Goal: Check status: Check status

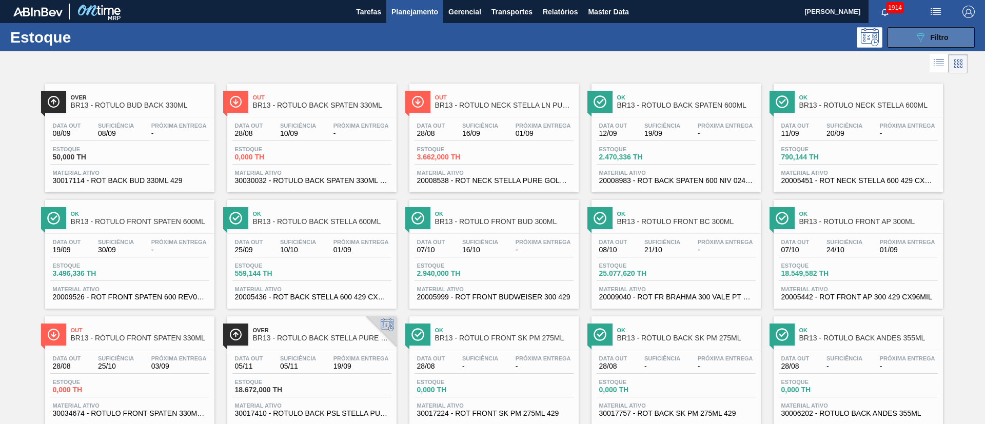
click at [931, 38] on span "Filtro" at bounding box center [940, 37] width 18 height 8
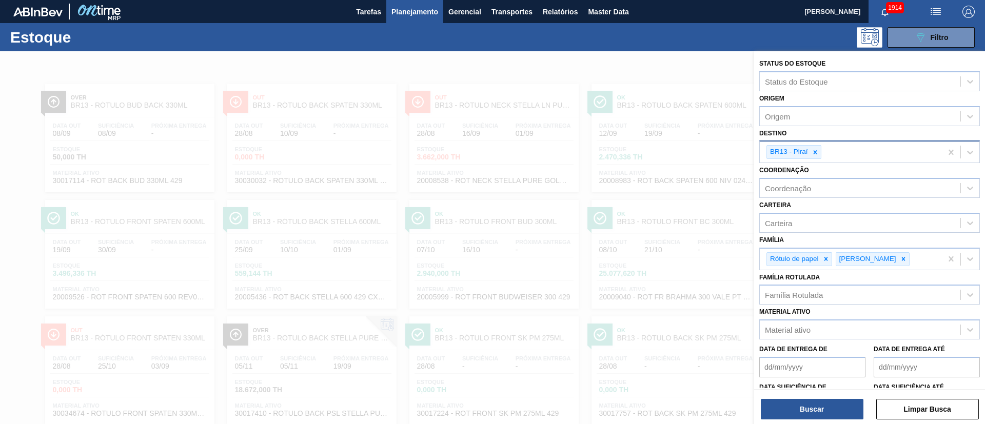
click at [819, 154] on div at bounding box center [815, 152] width 11 height 13
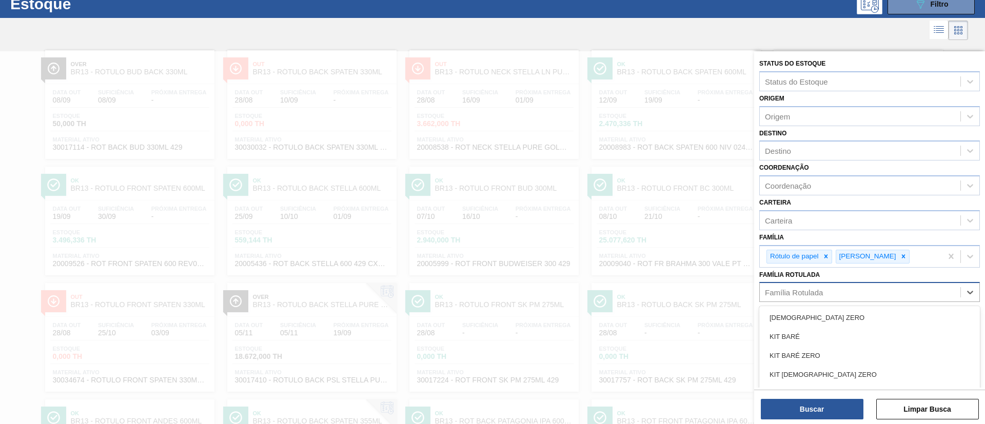
click at [789, 288] on div "Família Rotulada" at bounding box center [794, 292] width 58 height 9
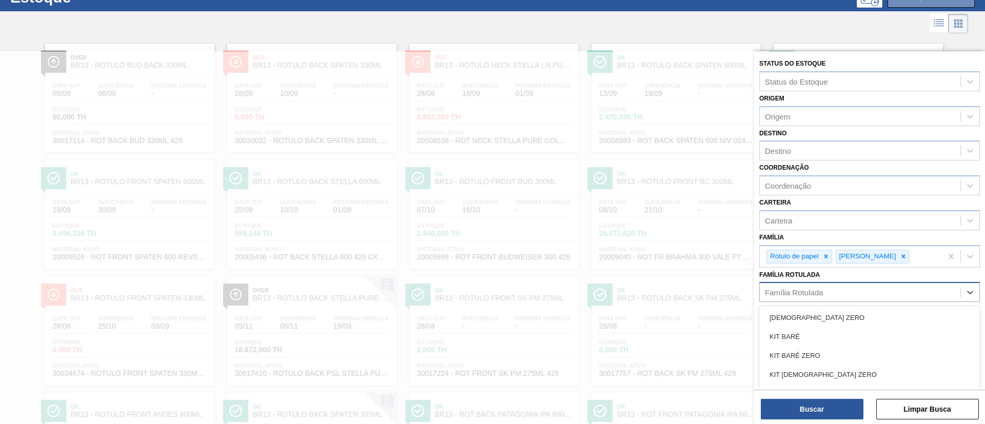
scroll to position [40, 0]
paste Rotulada "RÓTULO FRONT STELLA 330ML"
type Rotulada "RÓTULO FRONT STELLA 330ML"
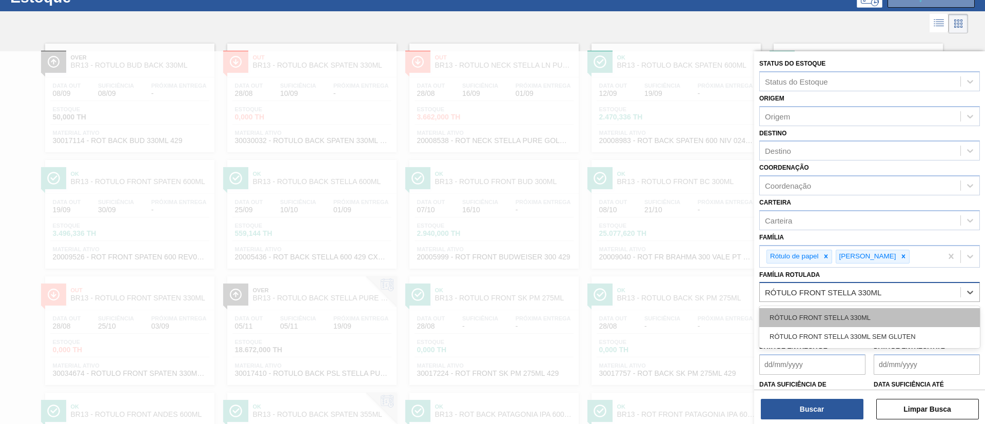
click at [806, 314] on div "RÓTULO FRONT STELLA 330ML" at bounding box center [870, 317] width 221 height 19
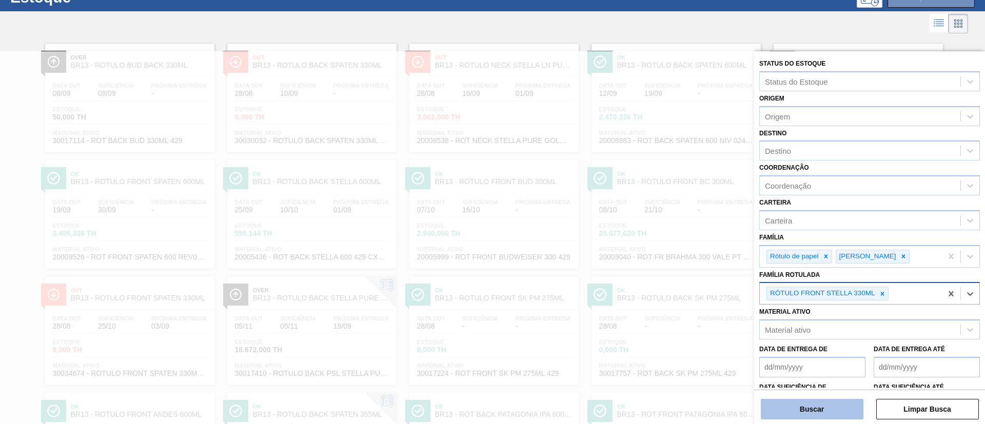
click at [804, 407] on button "Buscar" at bounding box center [812, 409] width 103 height 21
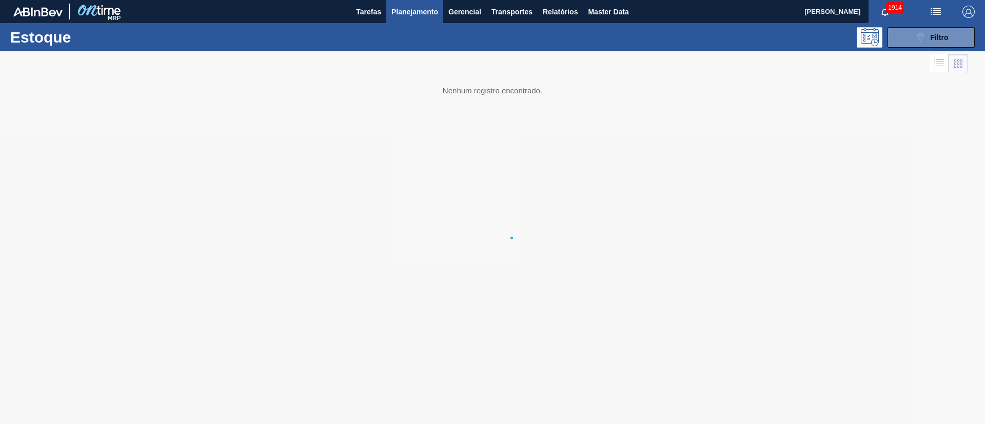
scroll to position [0, 0]
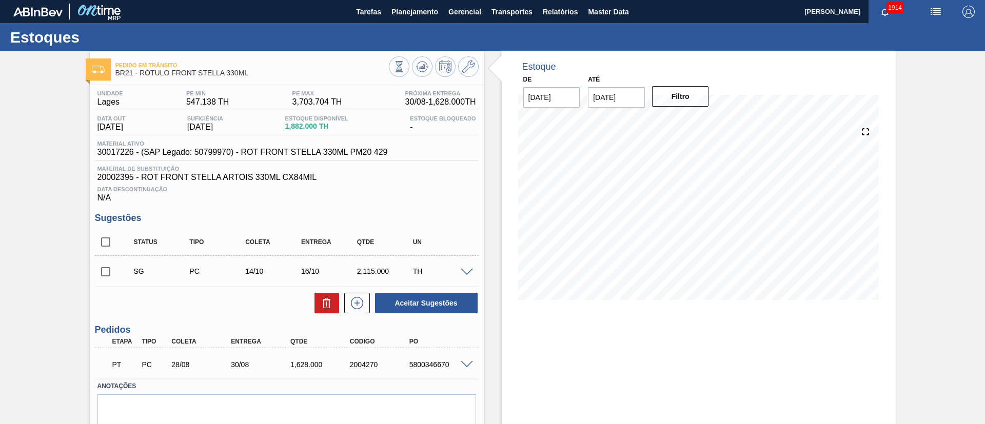
click at [611, 91] on input "11/09/2025" at bounding box center [616, 97] width 57 height 21
click at [699, 219] on div "4" at bounding box center [700, 222] width 14 height 14
click at [616, 102] on input "04/10/2025" at bounding box center [616, 97] width 57 height 21
click at [702, 184] on div "18" at bounding box center [700, 188] width 14 height 14
type input "18/10/2025"
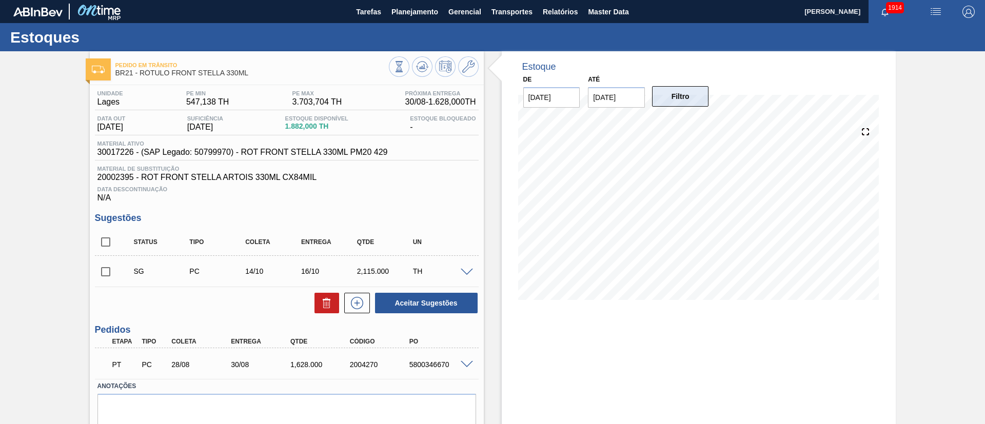
click at [692, 105] on button "Filtro" at bounding box center [680, 96] width 57 height 21
click at [111, 245] on input "checkbox" at bounding box center [106, 242] width 22 height 22
checkbox input "true"
click at [329, 309] on icon at bounding box center [327, 303] width 12 height 12
checkbox input "false"
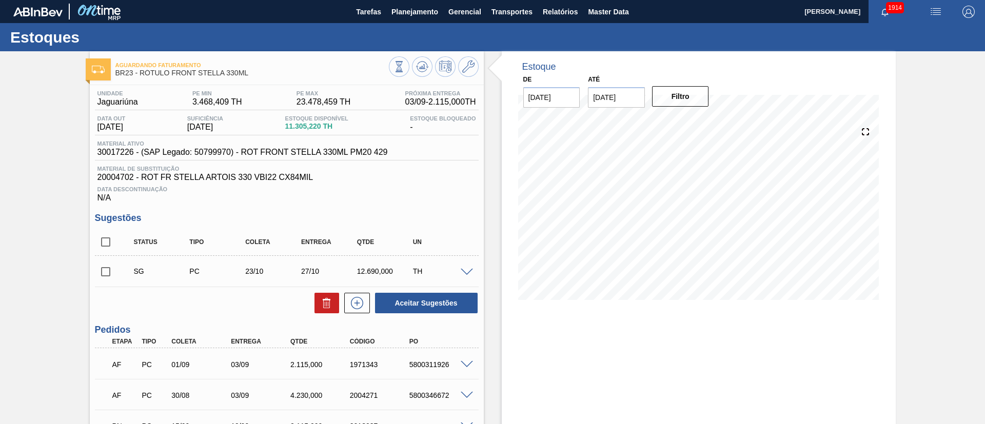
click at [110, 244] on input "checkbox" at bounding box center [106, 242] width 22 height 22
checkbox input "true"
click at [326, 308] on icon at bounding box center [326, 305] width 7 height 8
checkbox input "false"
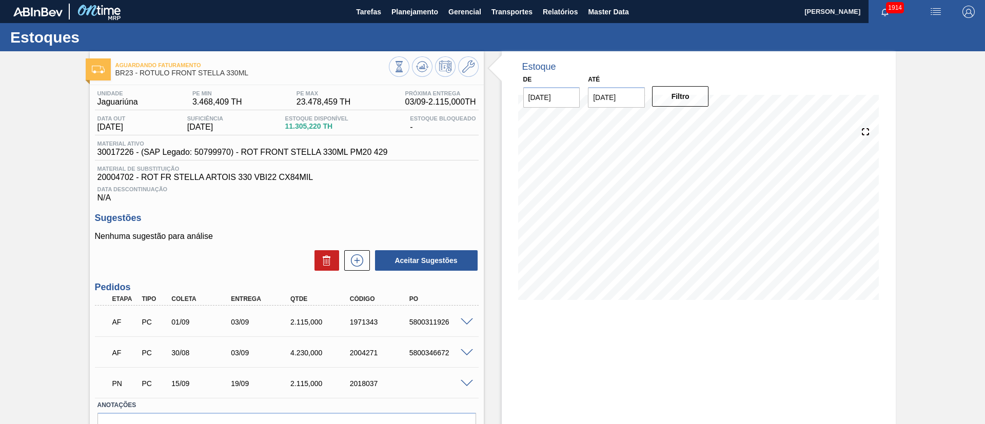
scroll to position [58, 0]
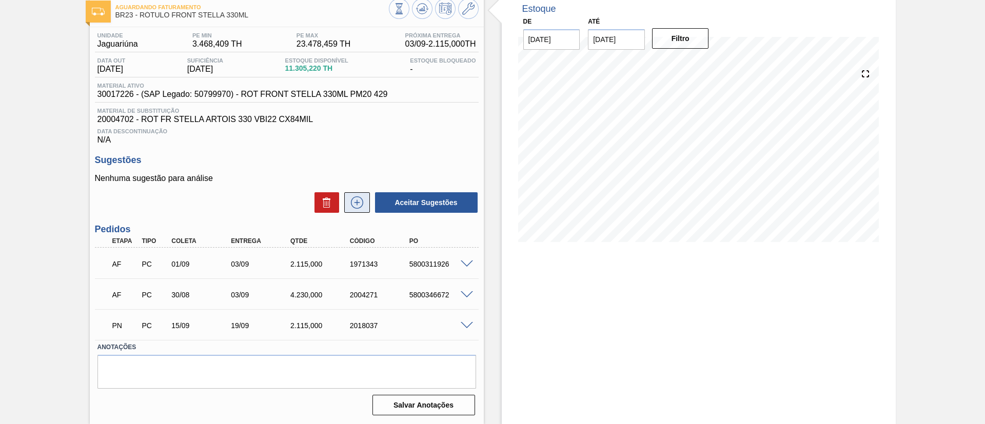
click at [360, 202] on icon at bounding box center [357, 203] width 16 height 12
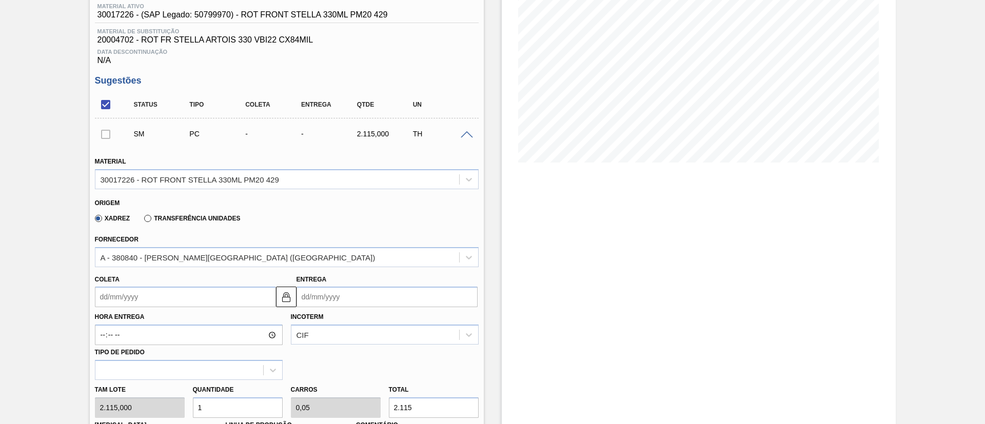
scroll to position [289, 0]
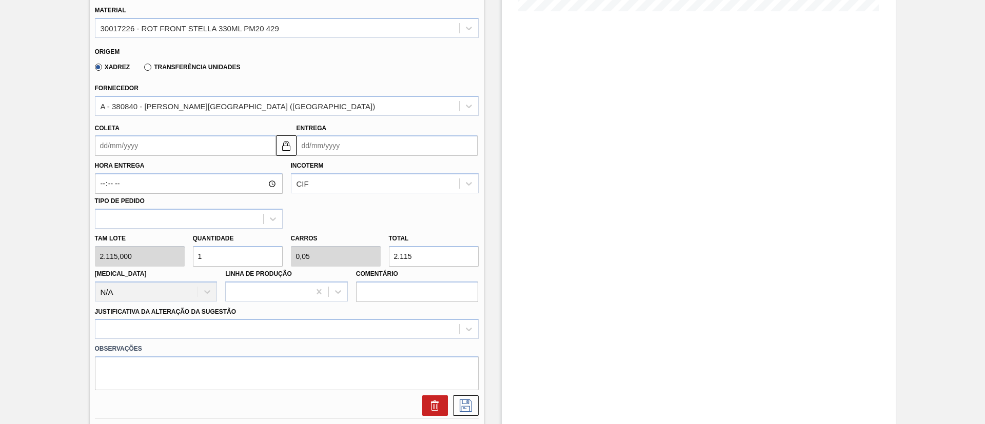
click at [174, 152] on input "Coleta" at bounding box center [185, 145] width 181 height 21
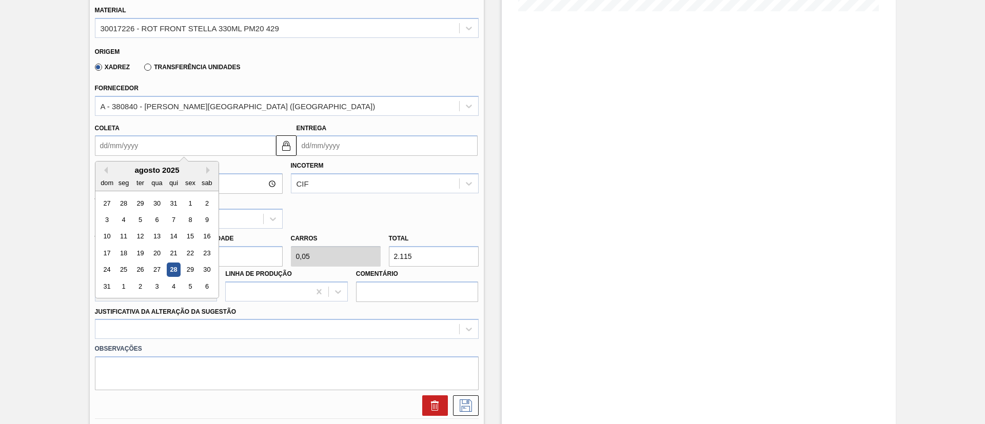
click at [145, 194] on div "agosto 2025 dom seg ter qua qui sex sab 27 28 29 30 31 1 2 3 4 5 6 7 8 9 10 11 …" at bounding box center [156, 230] width 123 height 137
click at [209, 171] on button "Next Month" at bounding box center [209, 170] width 7 height 7
click at [165, 270] on div "28 29 30 1 2 3 4" at bounding box center [157, 270] width 116 height 16
click at [172, 269] on div "2" at bounding box center [173, 270] width 14 height 14
type input "02/10/2025"
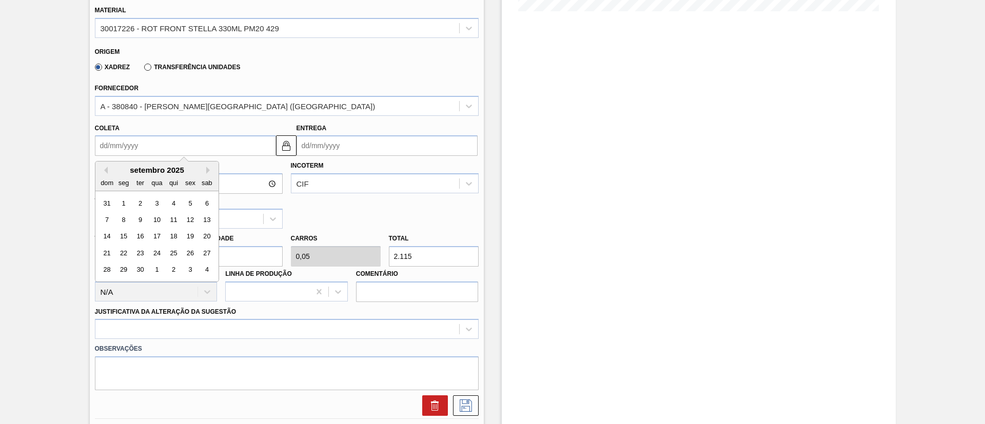
type input "06/10/2025"
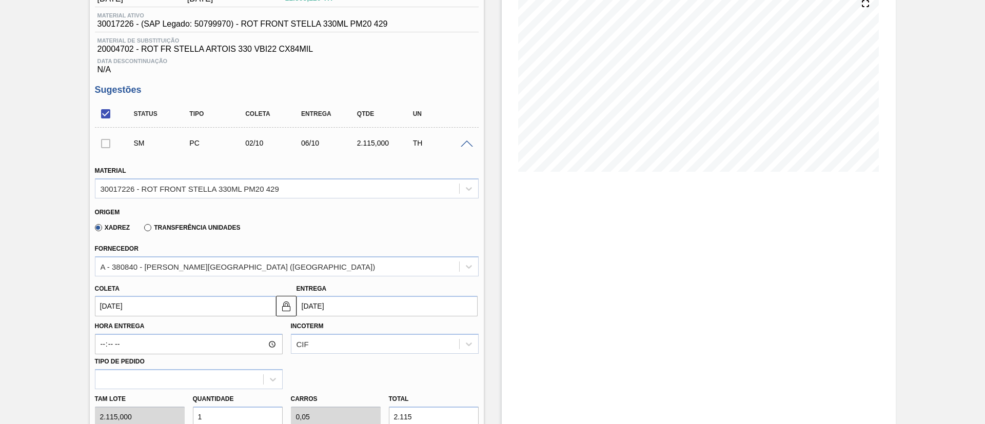
scroll to position [212, 0]
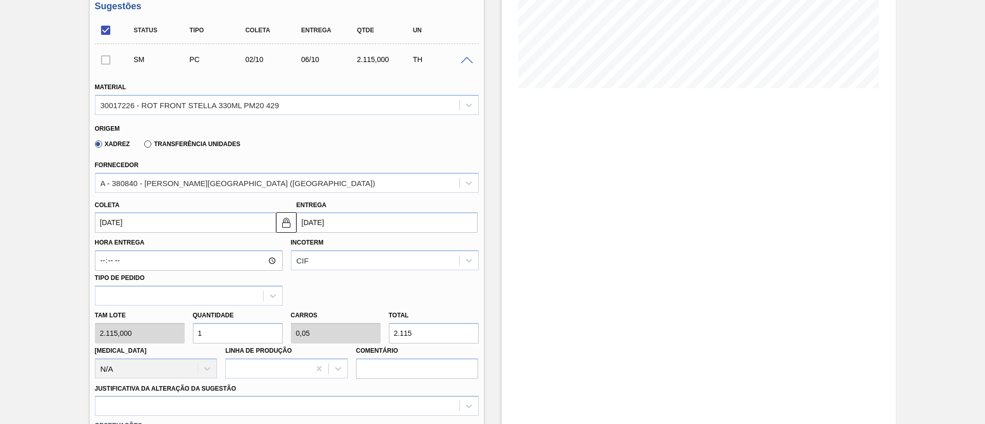
click at [177, 338] on div "Tam lote 2.115,000 Quantidade 1 Carros 0,05 Total 2.115 Doca N/A Linha de Produ…" at bounding box center [287, 342] width 392 height 73
type input "2"
type input "0,1"
type input "4.230"
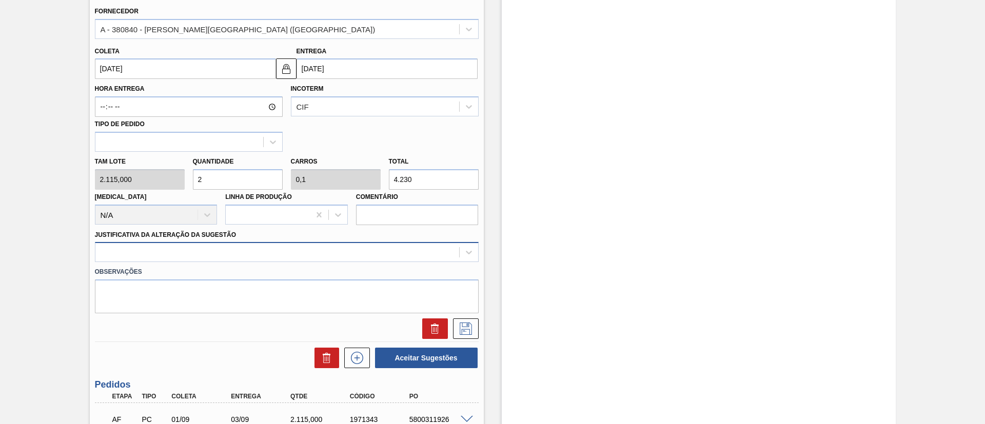
type input "2"
click at [240, 254] on div at bounding box center [277, 252] width 364 height 15
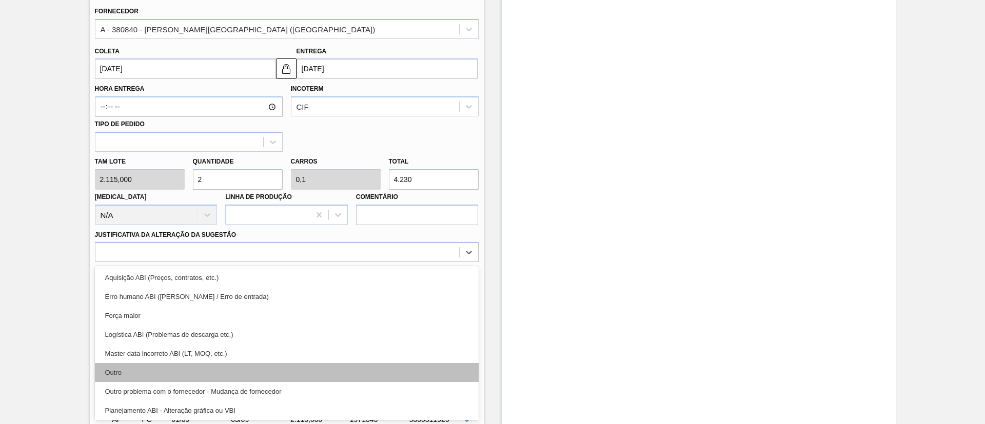
click at [219, 372] on div "Outro" at bounding box center [287, 372] width 384 height 19
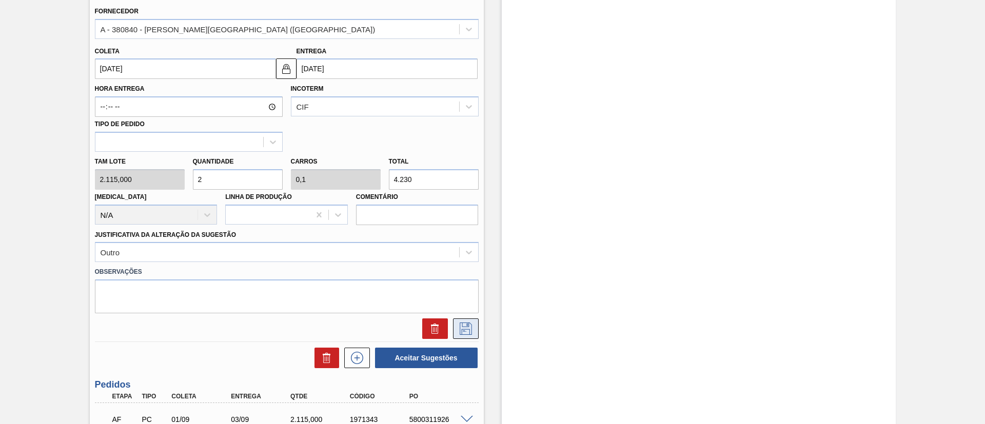
click at [470, 323] on icon at bounding box center [466, 329] width 16 height 12
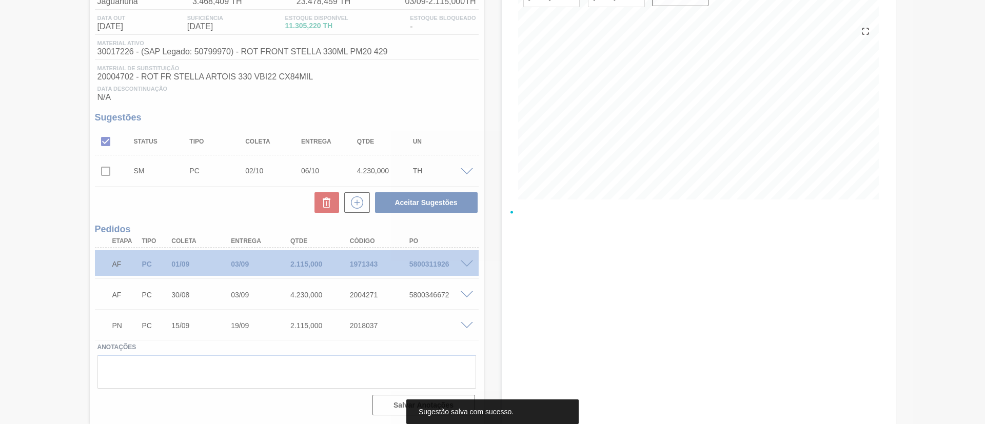
scroll to position [101, 0]
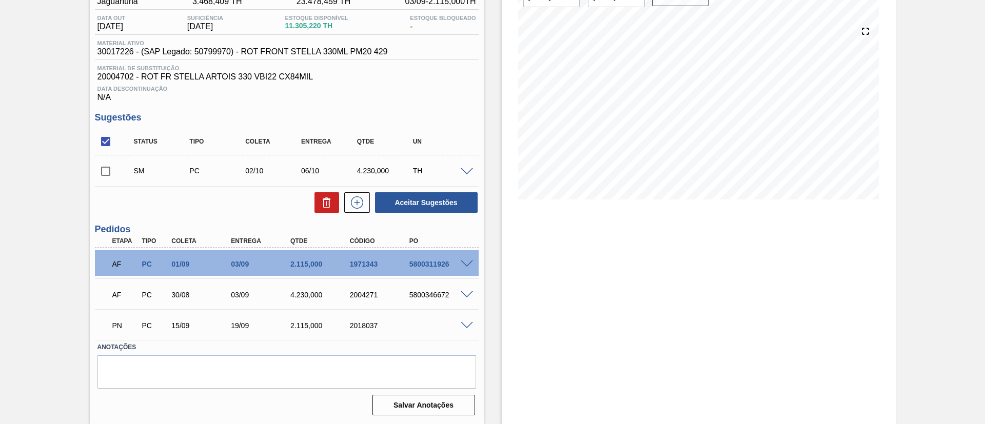
click at [101, 175] on input "checkbox" at bounding box center [106, 172] width 22 height 22
checkbox input "true"
click at [450, 203] on button "Aceitar Sugestões" at bounding box center [426, 202] width 103 height 21
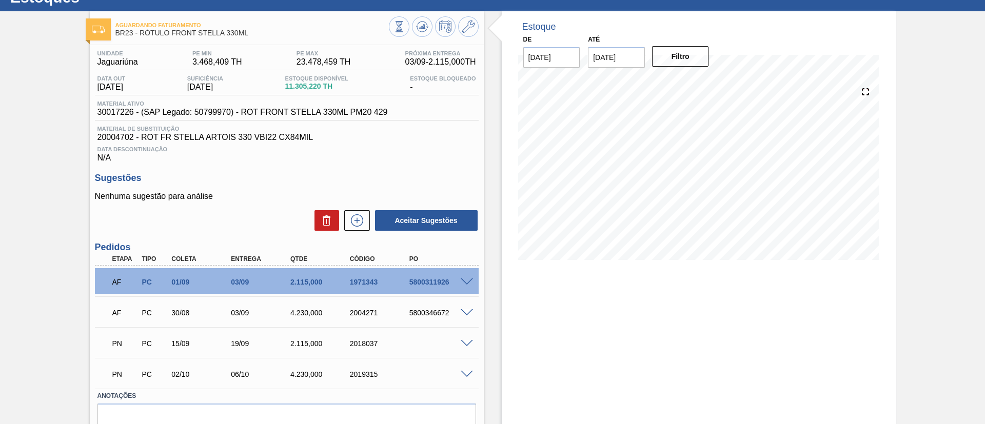
scroll to position [0, 0]
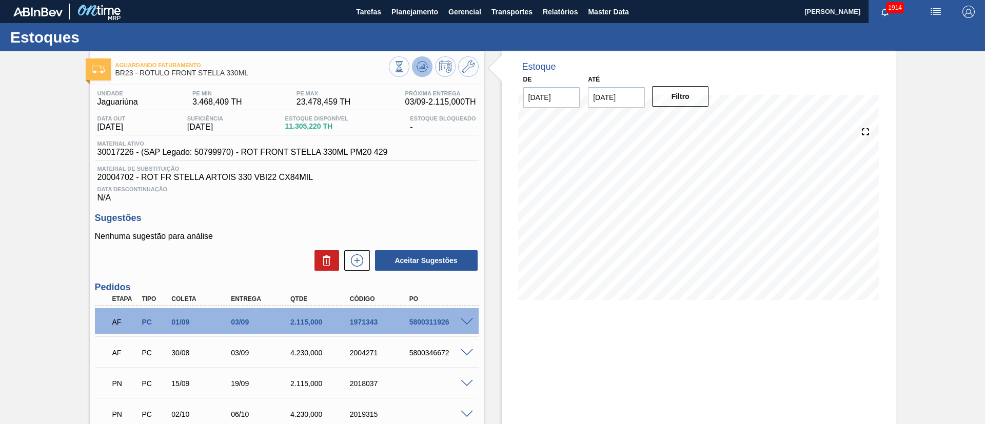
click at [424, 61] on icon at bounding box center [422, 67] width 12 height 12
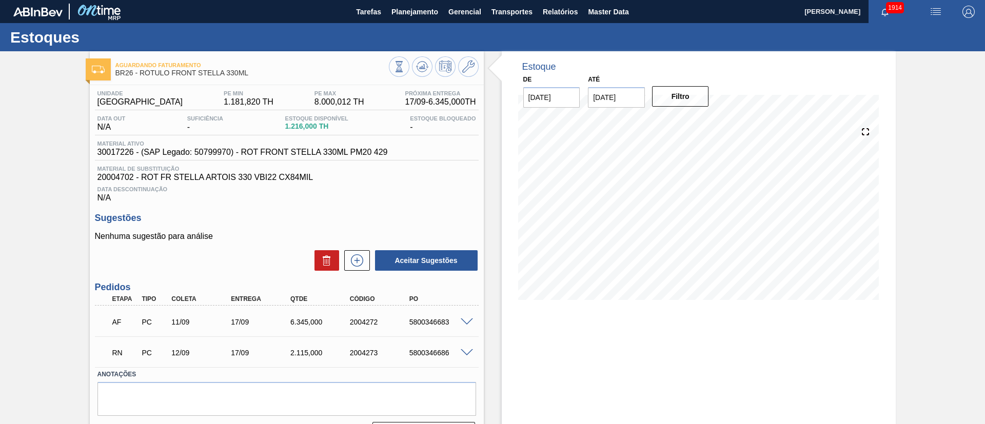
click at [465, 349] on span at bounding box center [467, 353] width 12 height 8
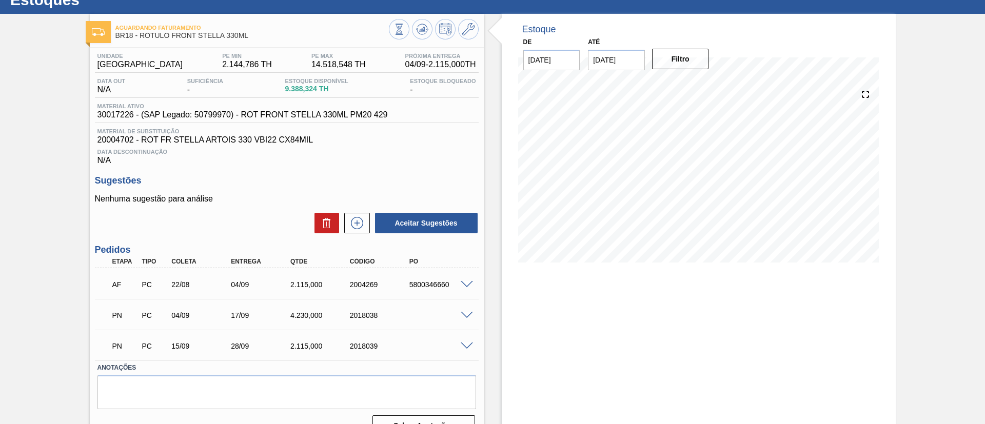
scroll to position [58, 0]
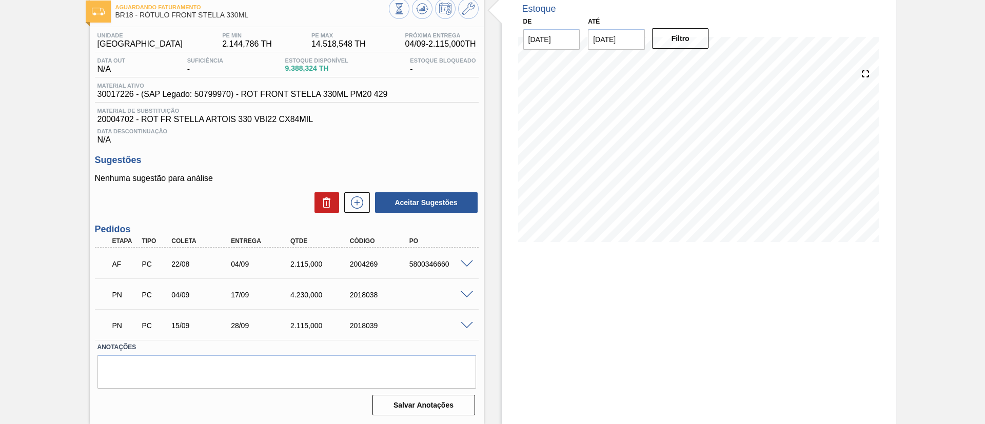
click at [465, 296] on span at bounding box center [467, 295] width 12 height 8
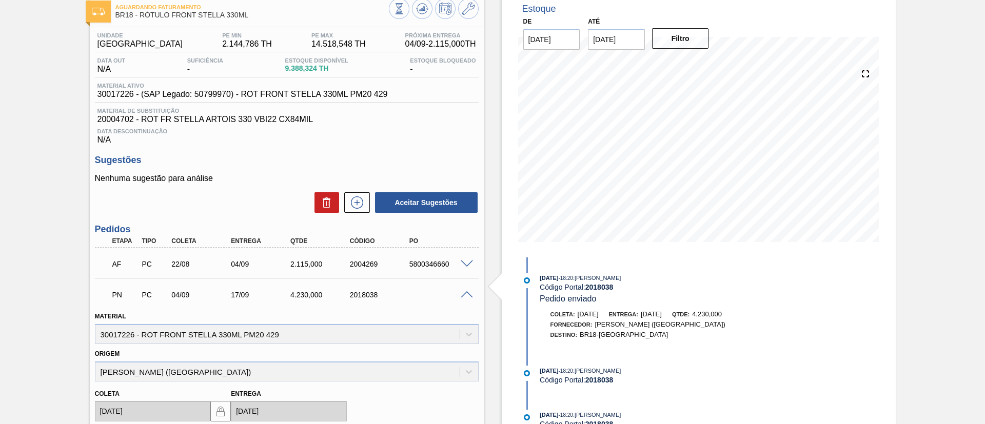
click at [465, 296] on span at bounding box center [467, 295] width 12 height 8
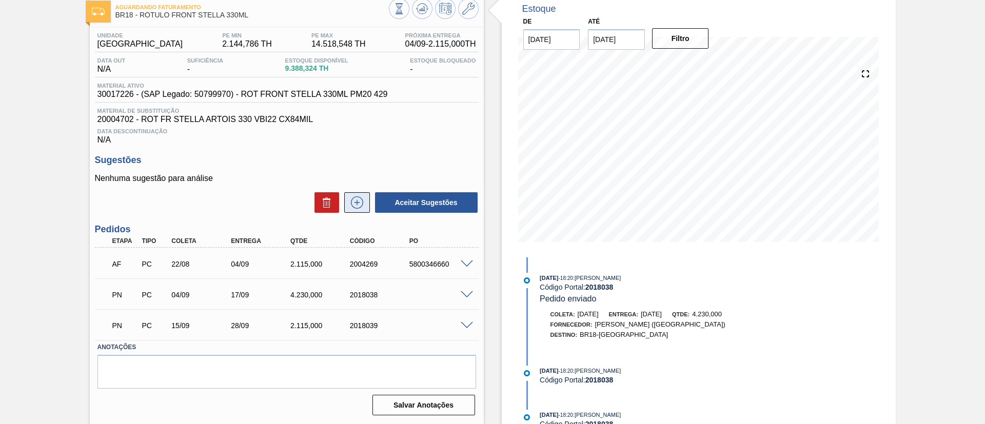
click at [348, 210] on button at bounding box center [357, 202] width 26 height 21
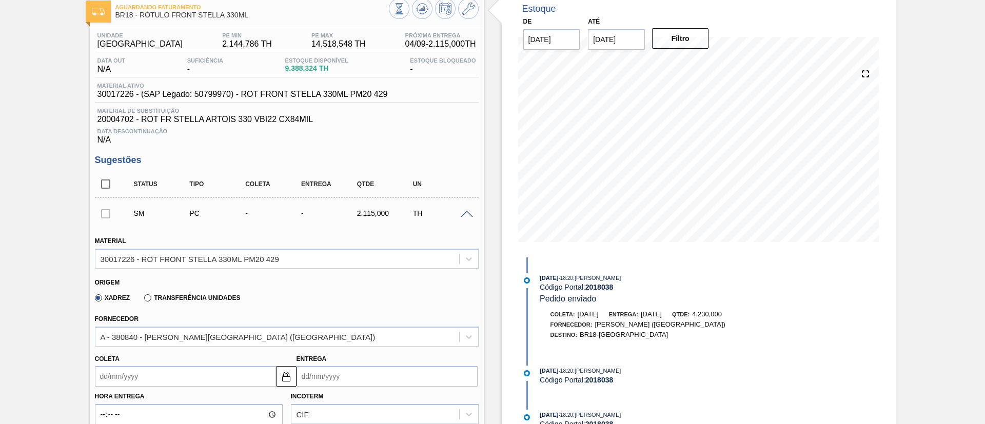
scroll to position [0, 0]
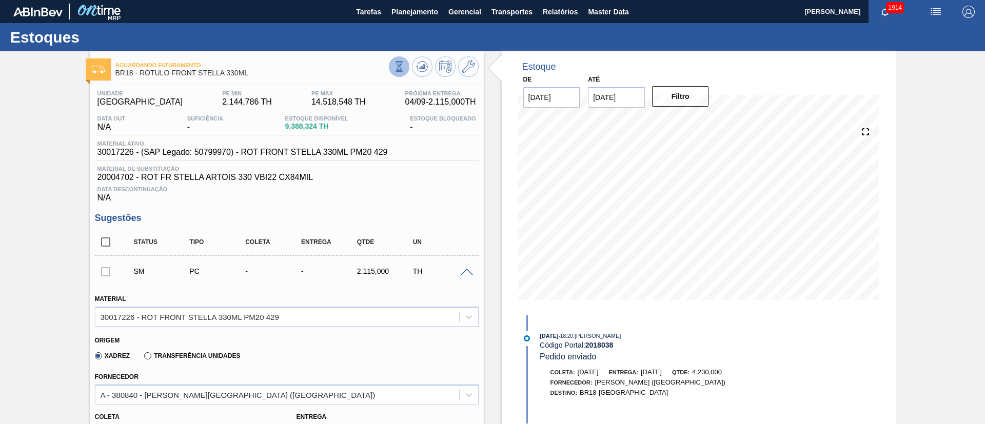
click at [394, 69] on icon at bounding box center [399, 66] width 11 height 11
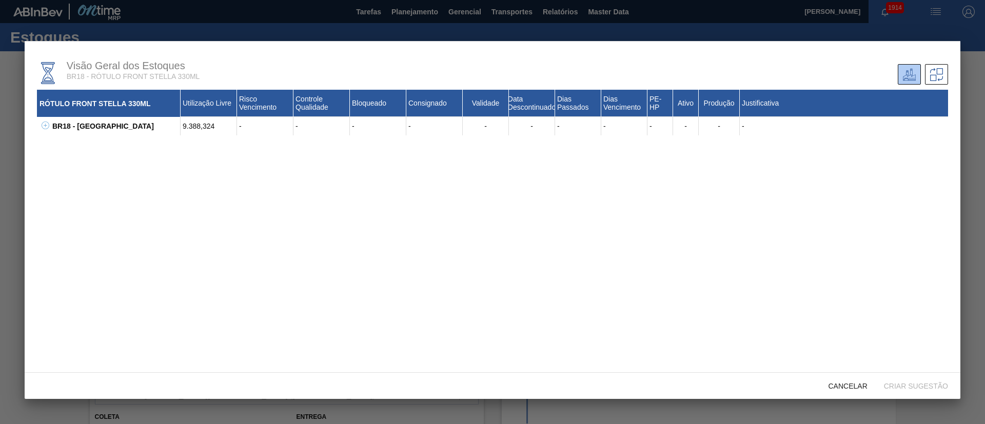
click at [44, 122] on icon at bounding box center [46, 126] width 8 height 8
click at [54, 145] on icon at bounding box center [58, 144] width 8 height 8
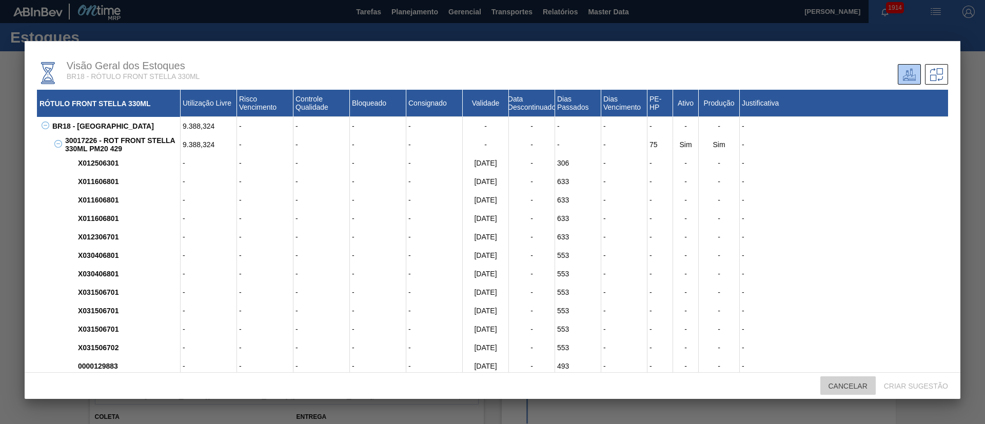
click at [832, 385] on span "Cancelar" at bounding box center [848, 386] width 55 height 8
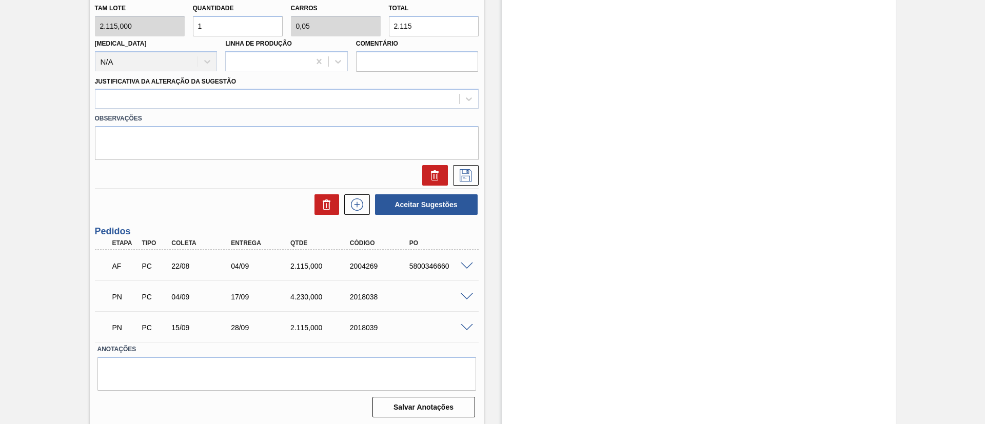
scroll to position [521, 0]
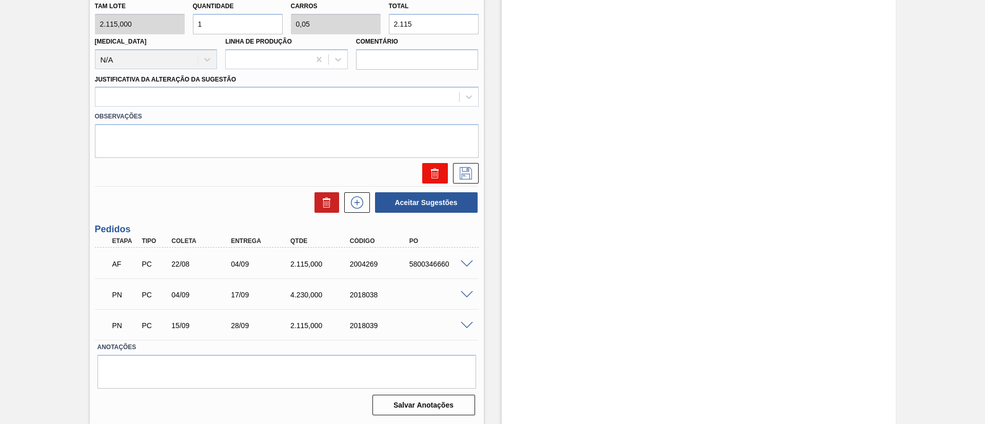
click at [433, 167] on icon at bounding box center [435, 173] width 12 height 12
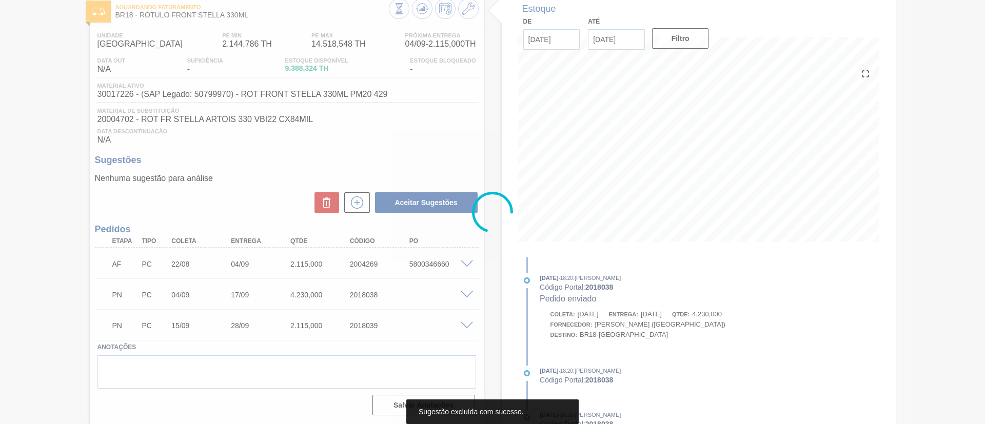
scroll to position [58, 0]
